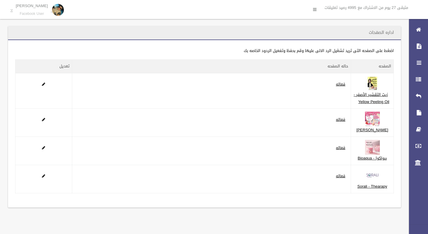
scroll to position [38, 0]
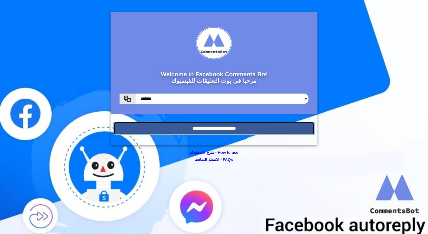
click at [217, 133] on input "**********" at bounding box center [214, 128] width 201 height 13
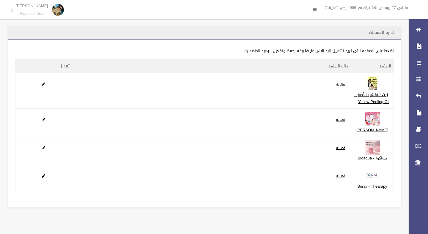
scroll to position [38, 0]
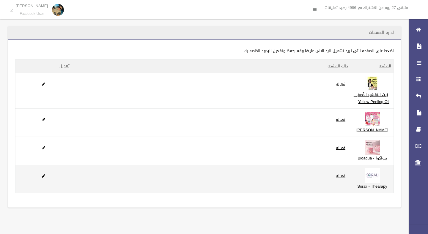
click at [45, 182] on td at bounding box center [43, 179] width 57 height 28
click at [43, 178] on span at bounding box center [43, 176] width 3 height 4
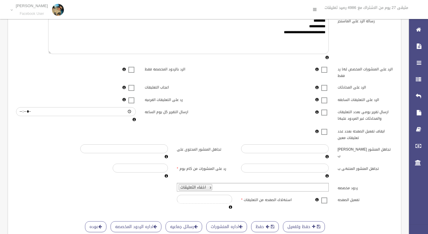
scroll to position [123, 0]
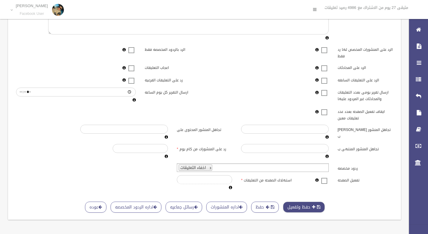
click at [307, 209] on button "حفظ وتفعيل" at bounding box center [304, 207] width 42 height 11
